Goal: Task Accomplishment & Management: Manage account settings

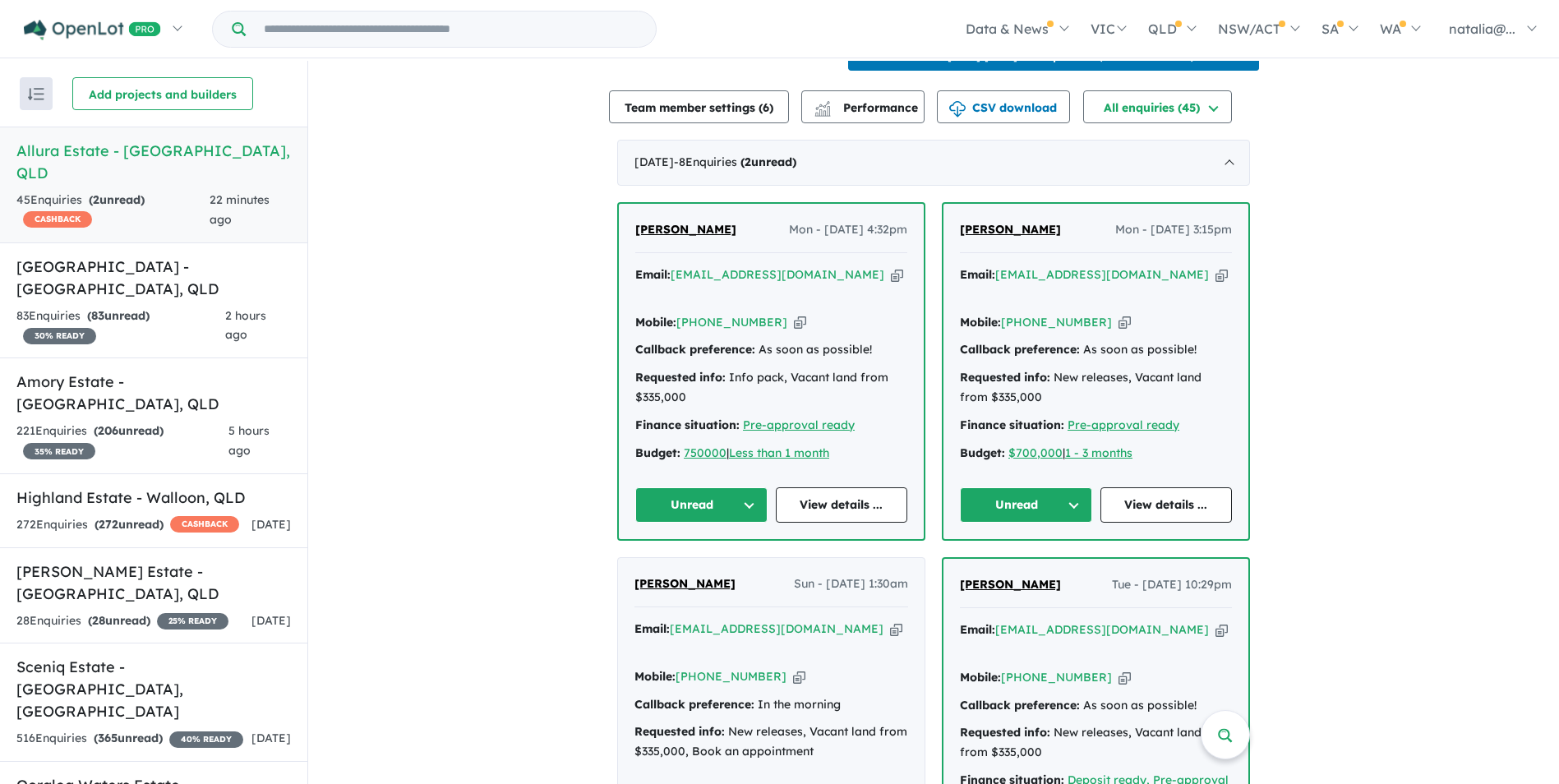
scroll to position [575, 0]
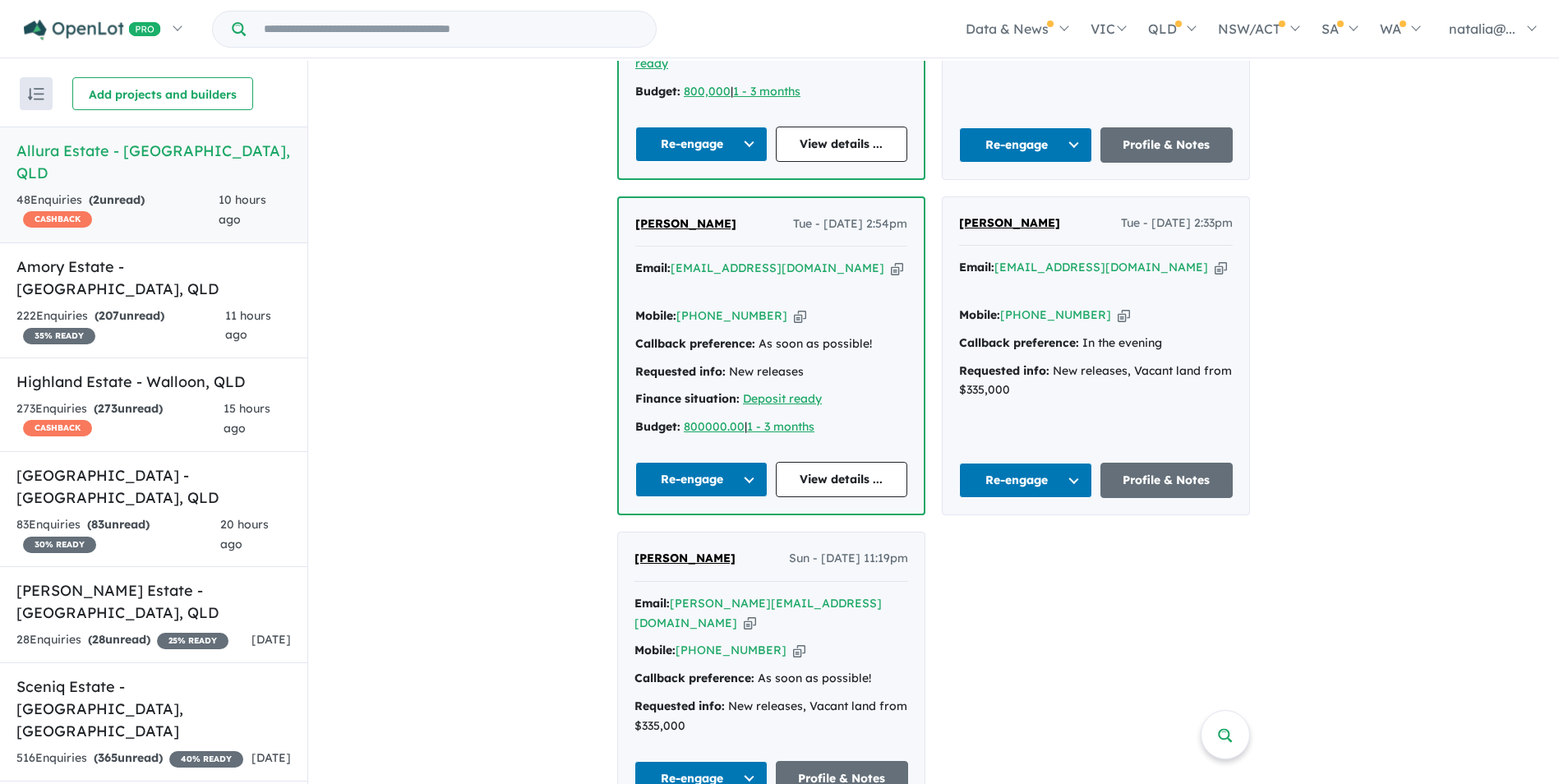
scroll to position [3, 0]
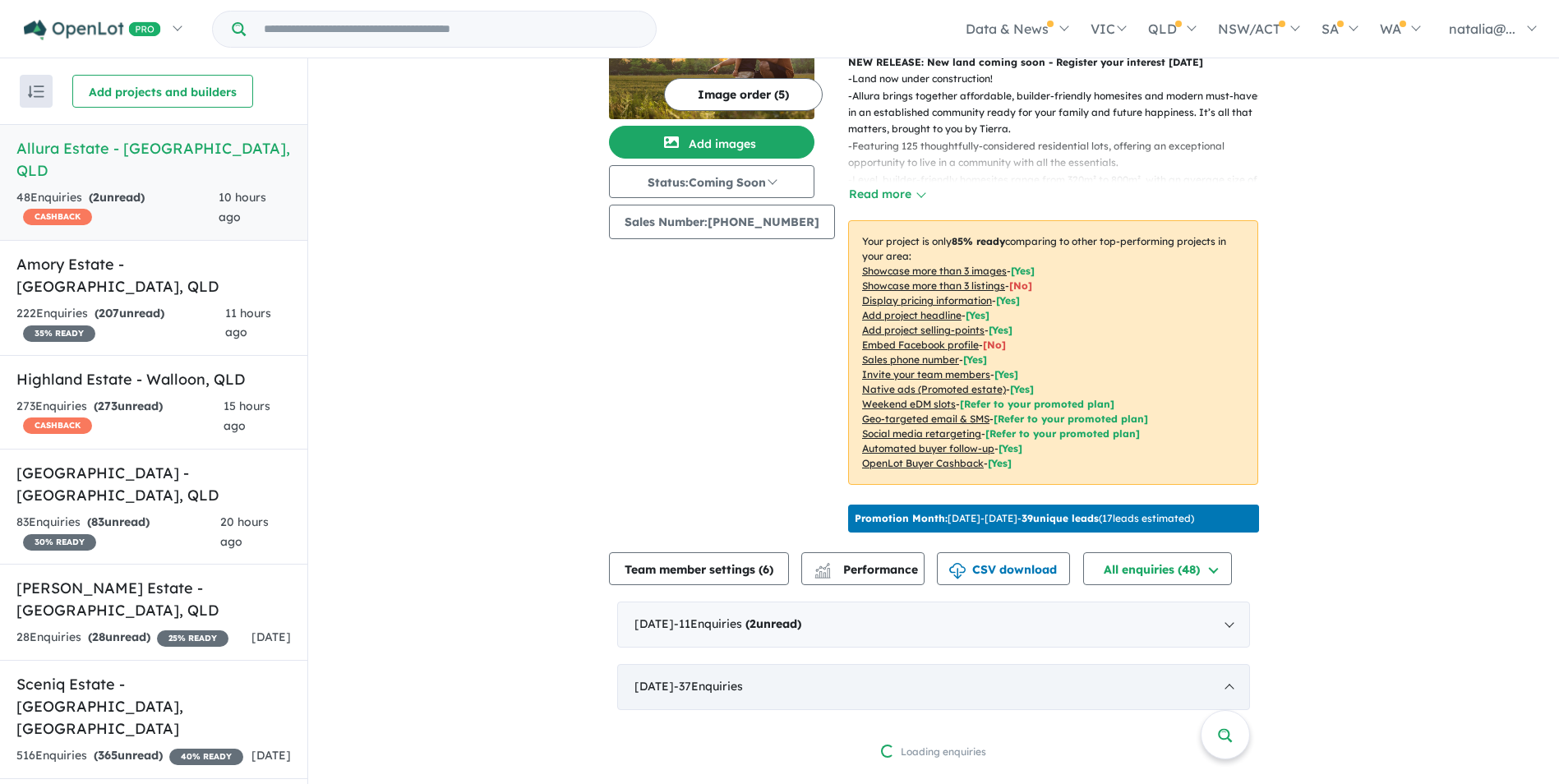
click at [712, 685] on div "September 2025 - 37 Enquir ies ( 0 unread)" at bounding box center [933, 687] width 633 height 46
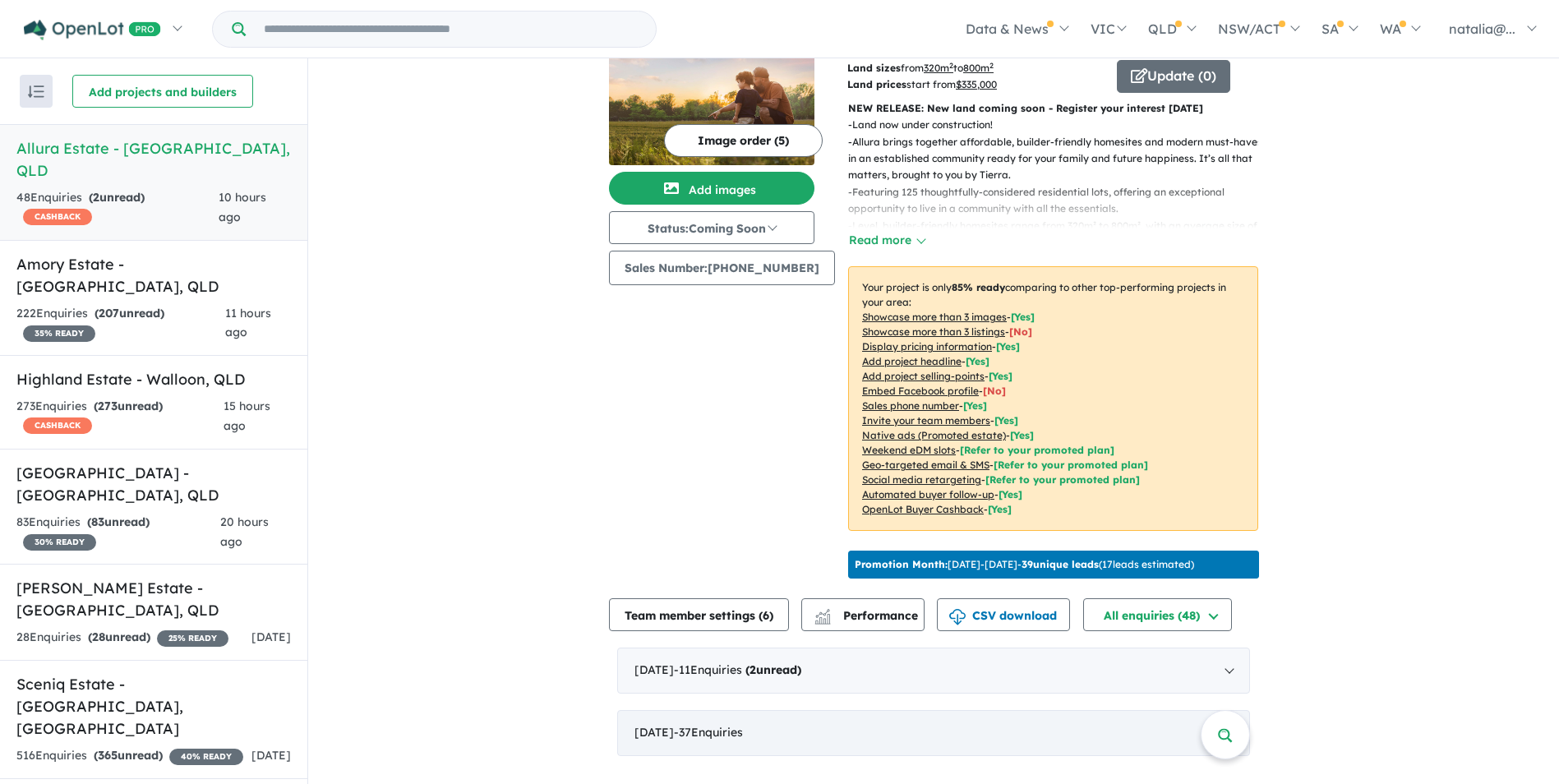
scroll to position [46, 0]
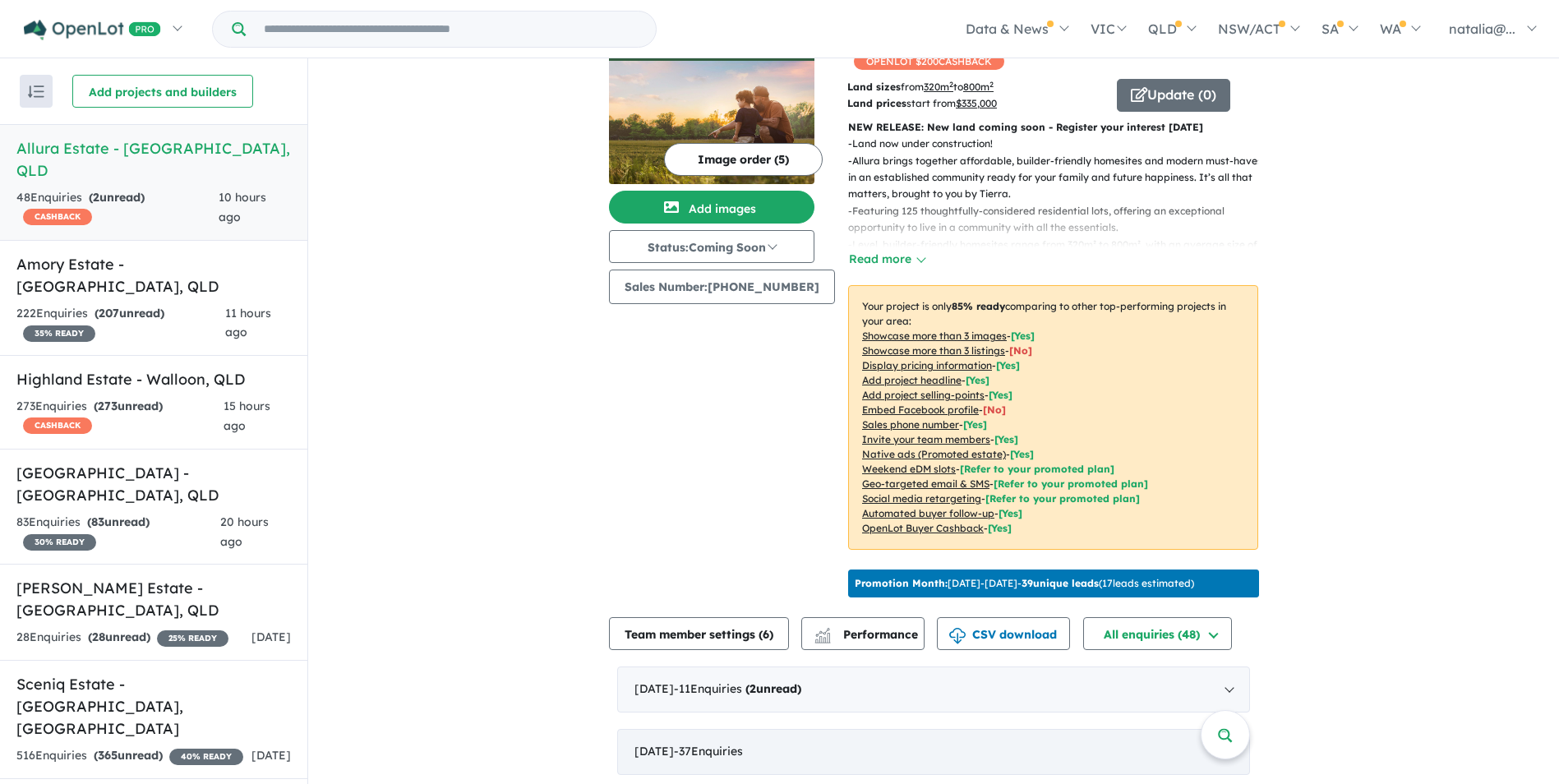
click at [797, 733] on div "September 2025 - 37 Enquir ies ( 0 unread)" at bounding box center [933, 752] width 633 height 46
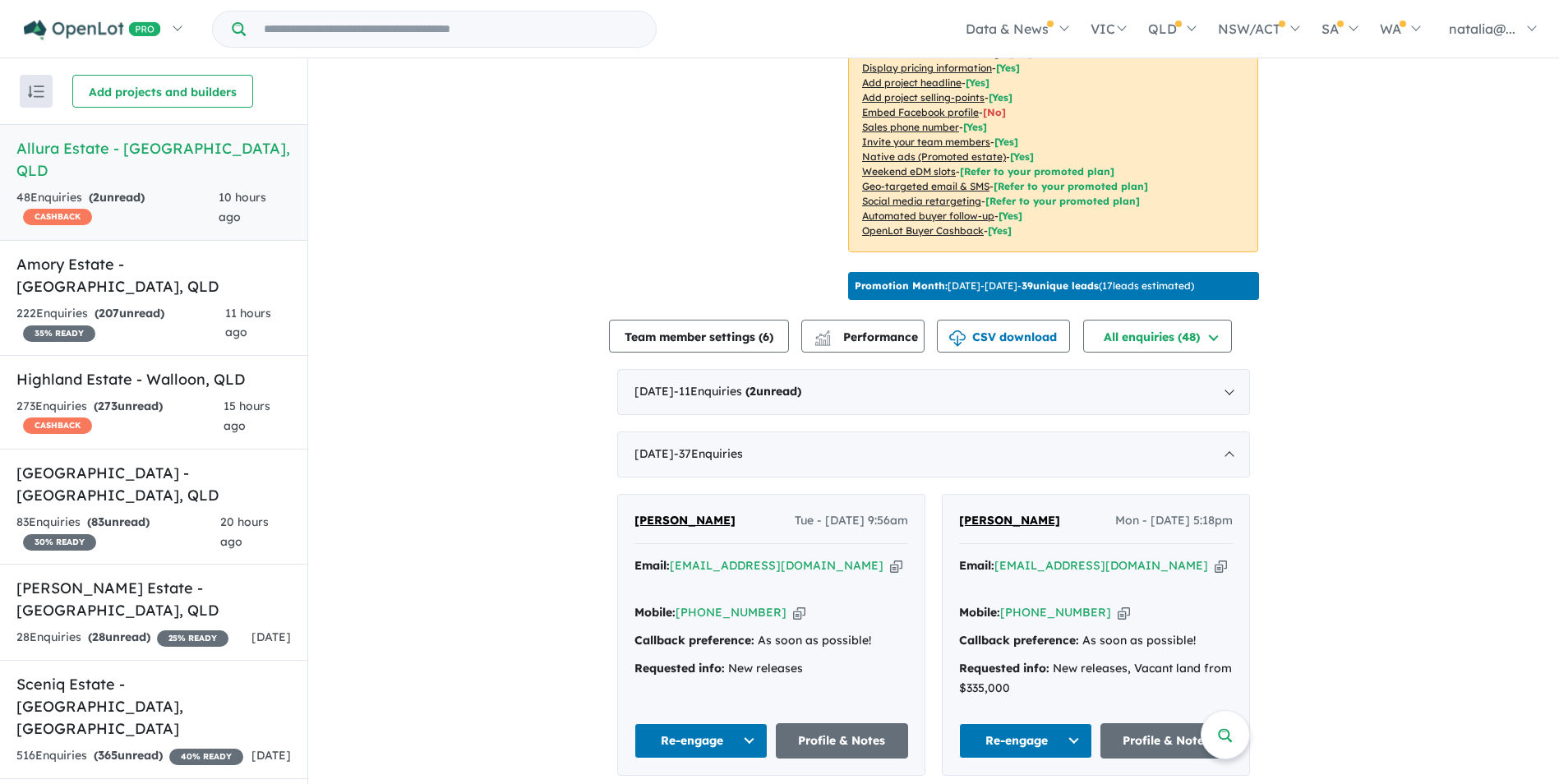
scroll to position [343, 0]
click at [689, 391] on div "October 2025 - 11 Enquir ies ( 2 unread)" at bounding box center [933, 392] width 633 height 46
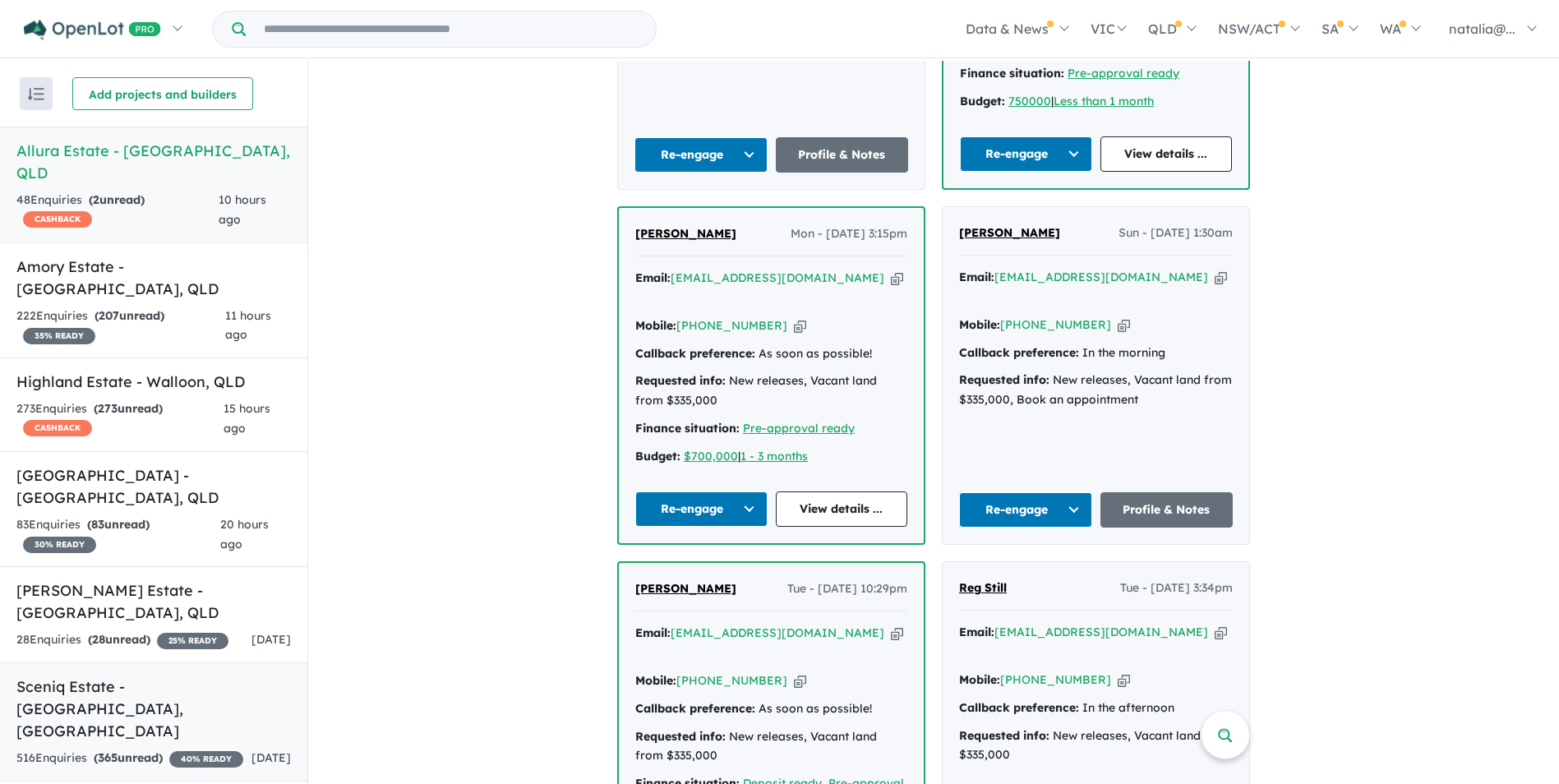
scroll to position [61, 0]
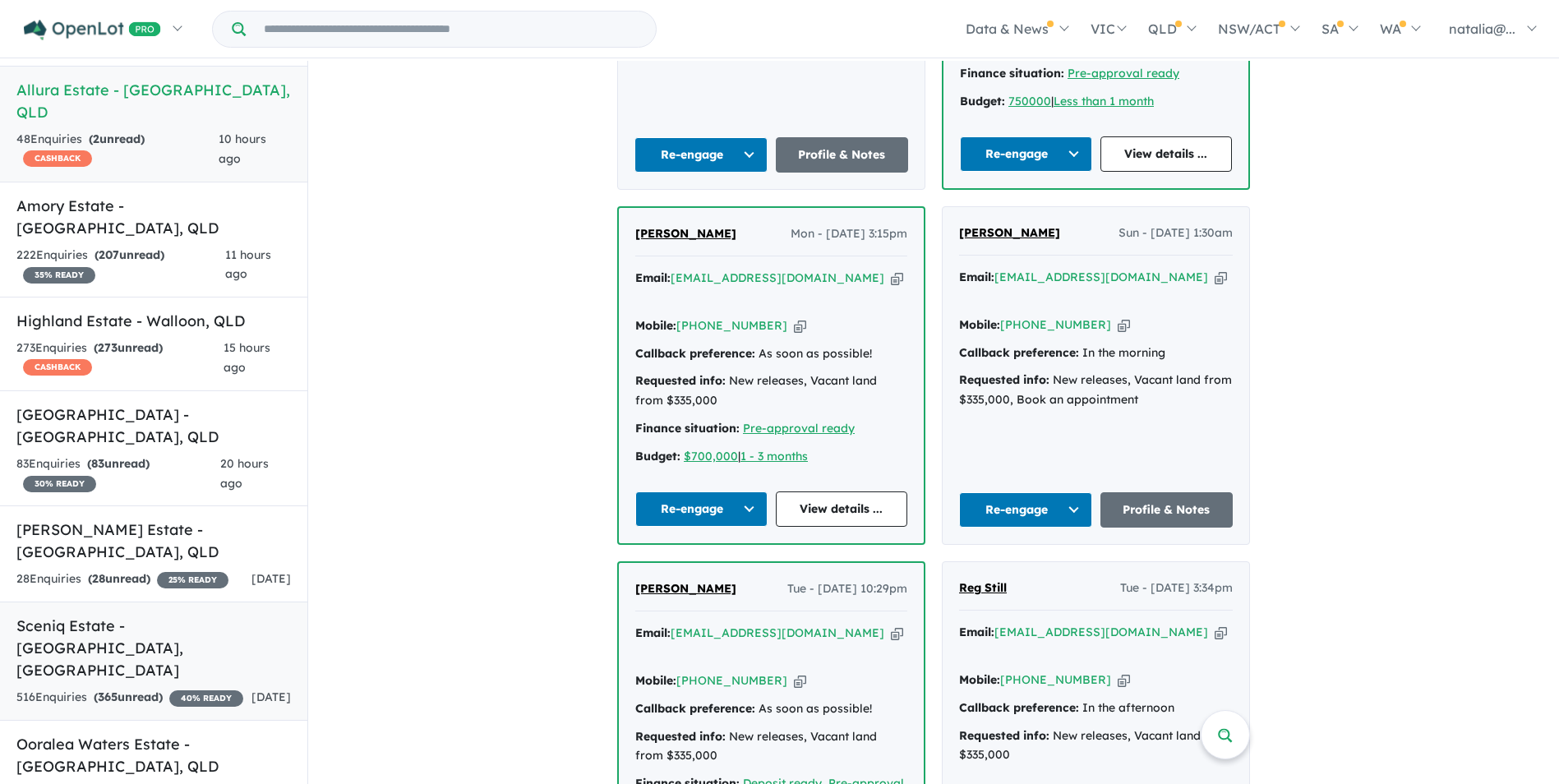
click at [170, 687] on div "516 Enquir ies ( 365 unread) 40 % READY" at bounding box center [129, 697] width 227 height 20
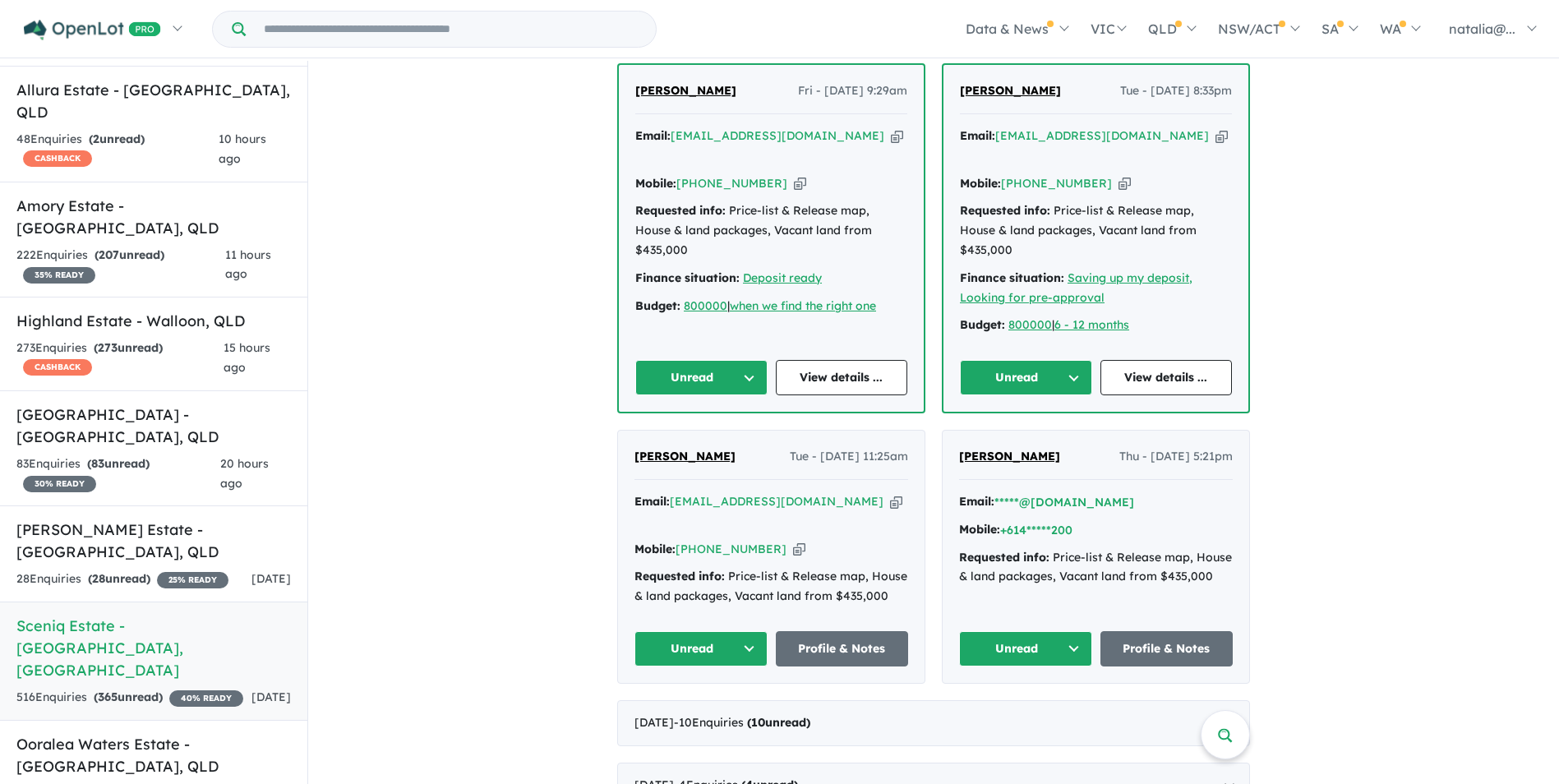
scroll to position [647, 0]
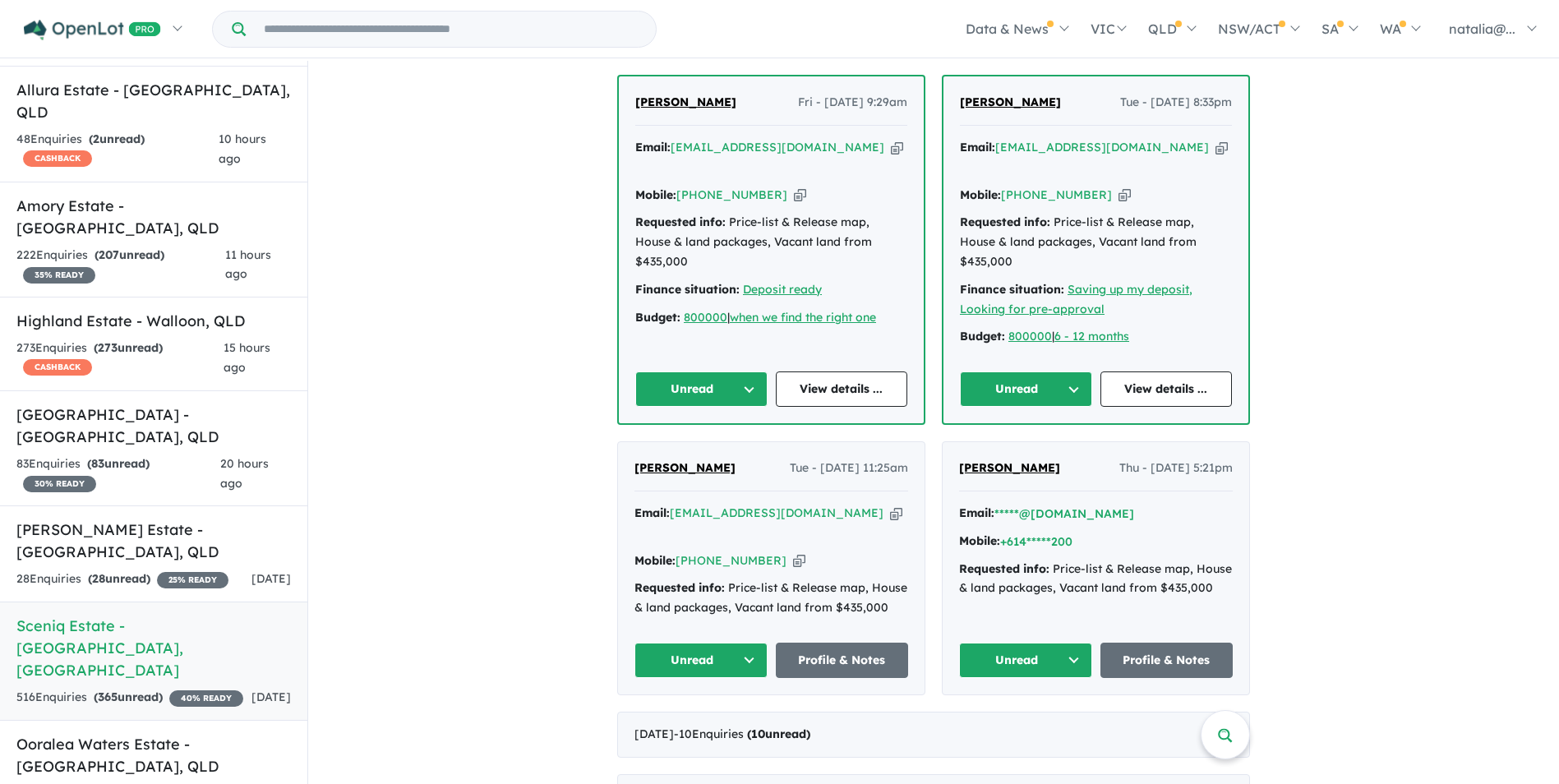
drag, startPoint x: 1066, startPoint y: 427, endPoint x: 946, endPoint y: 428, distance: 120.0
click at [946, 443] on div "Thomas Raftery Thu - 02/10/2025, 5:21pm Email: *****@gmail.com Mobile: +614****…" at bounding box center [1095, 568] width 307 height 252
copy span "Thomas Raftery"
drag, startPoint x: 522, startPoint y: 498, endPoint x: 548, endPoint y: 479, distance: 32.2
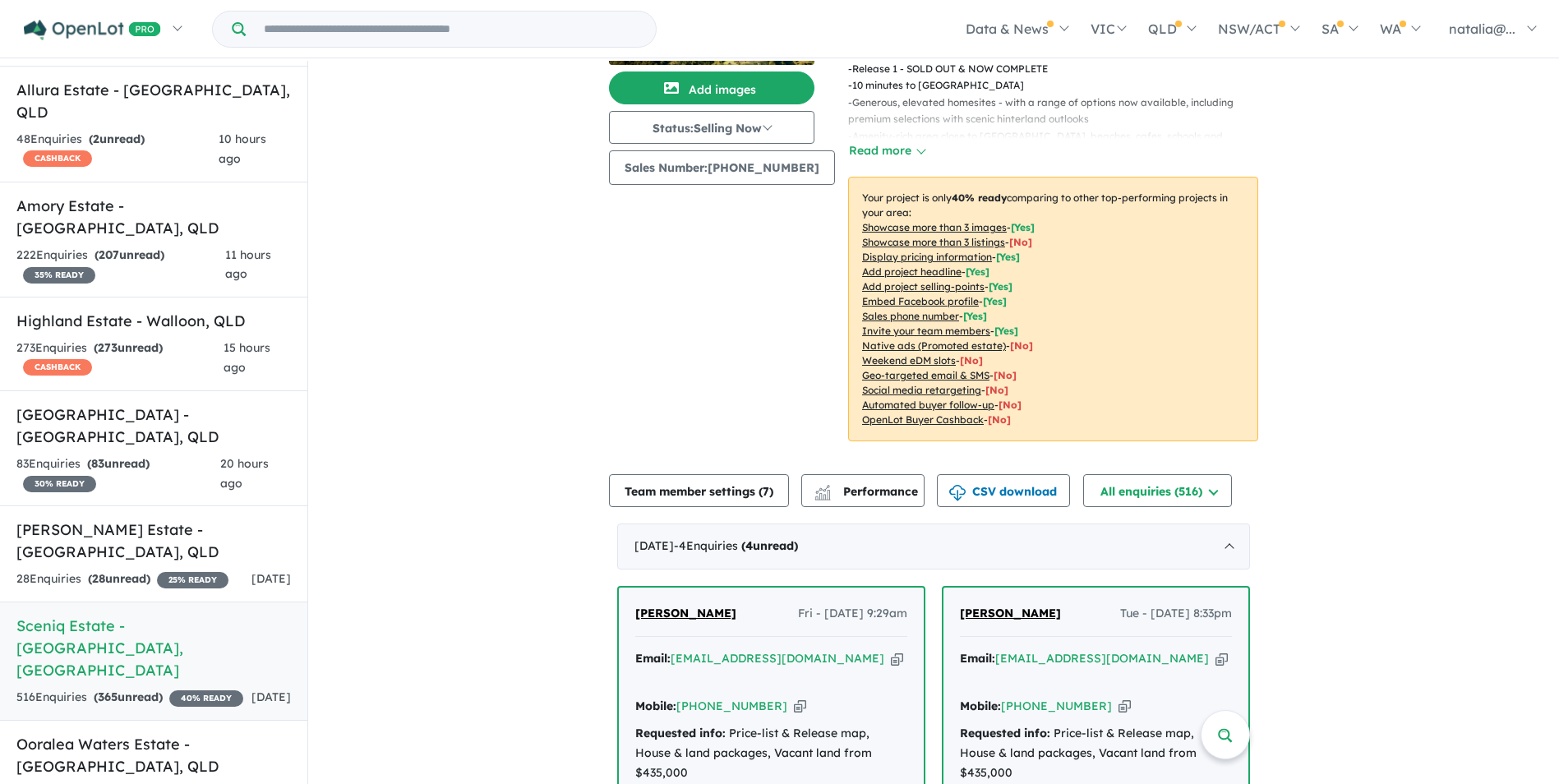
scroll to position [0, 0]
